Goal: Information Seeking & Learning: Learn about a topic

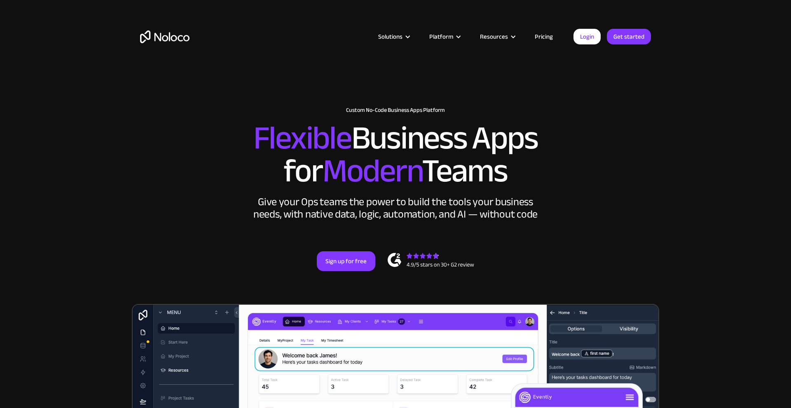
click at [402, 35] on div "Solutions" at bounding box center [390, 36] width 24 height 11
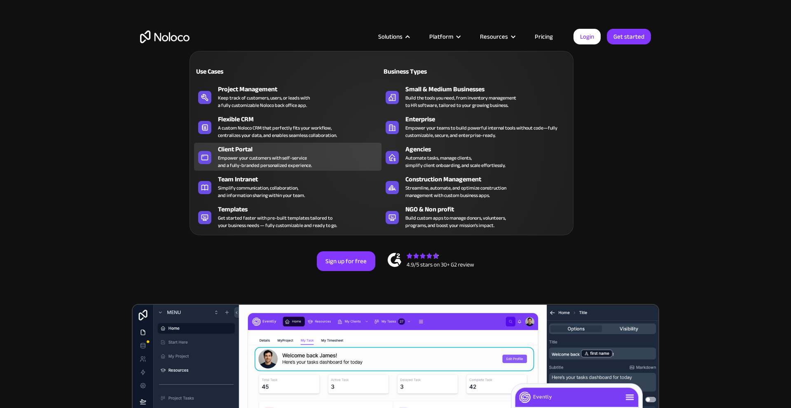
click at [252, 154] on div "Empower your customers with self-service and a fully-branded personalized exper…" at bounding box center [265, 161] width 94 height 15
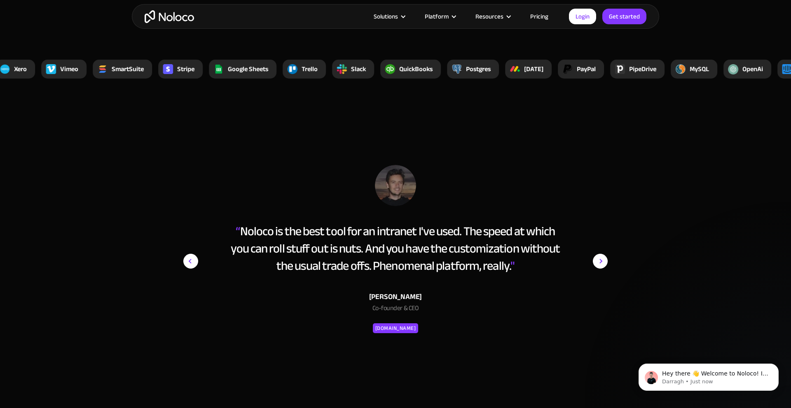
scroll to position [3231, 0]
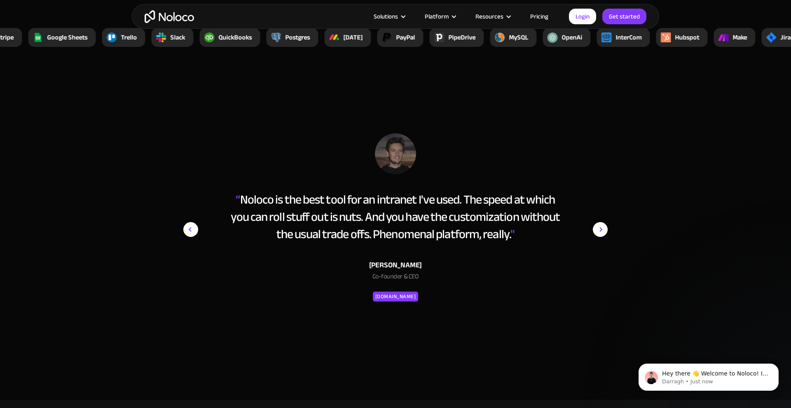
click at [543, 17] on link "Pricing" at bounding box center [539, 16] width 39 height 11
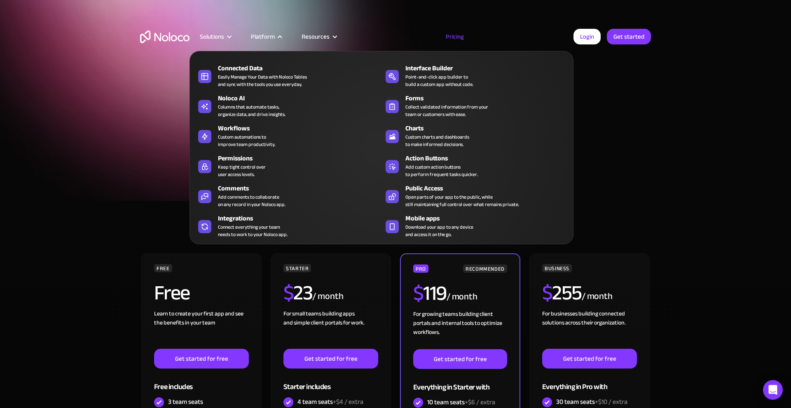
click at [592, 109] on h1 "A plan for organizations of all sizes" at bounding box center [395, 98] width 511 height 25
